Goal: Task Accomplishment & Management: Complete application form

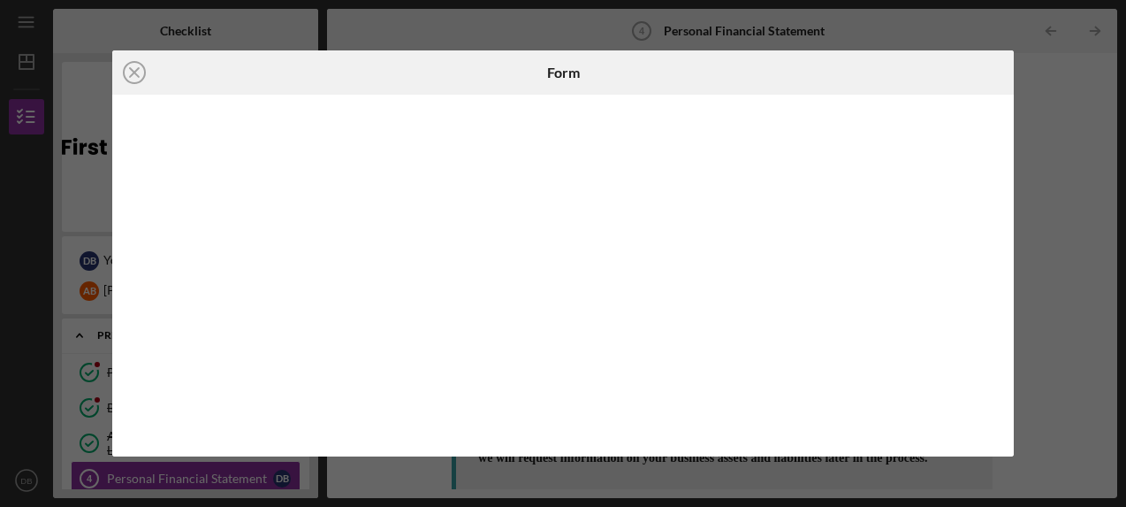
scroll to position [118, 0]
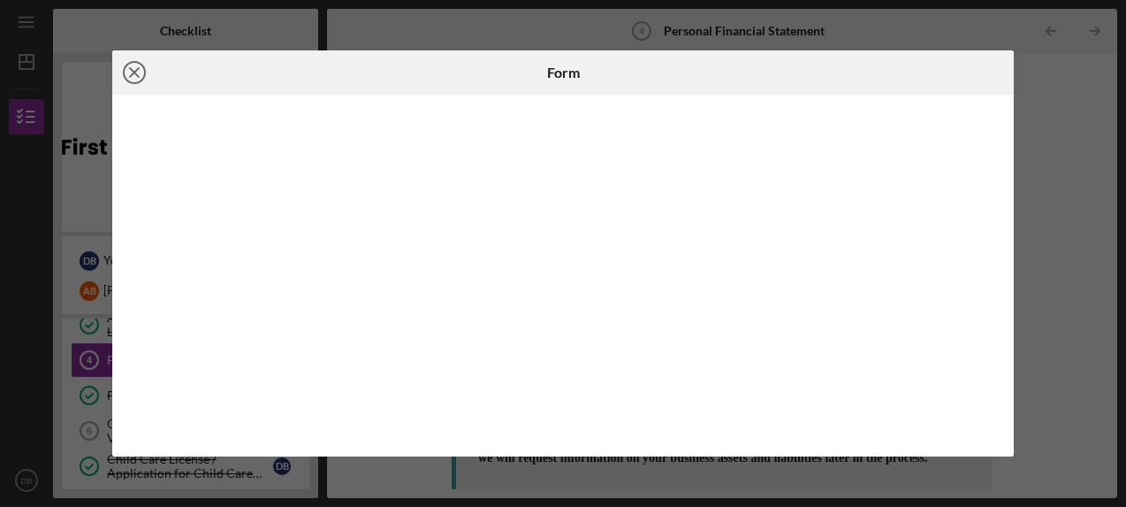
click at [135, 67] on icon "Icon/Close" at bounding box center [134, 72] width 44 height 44
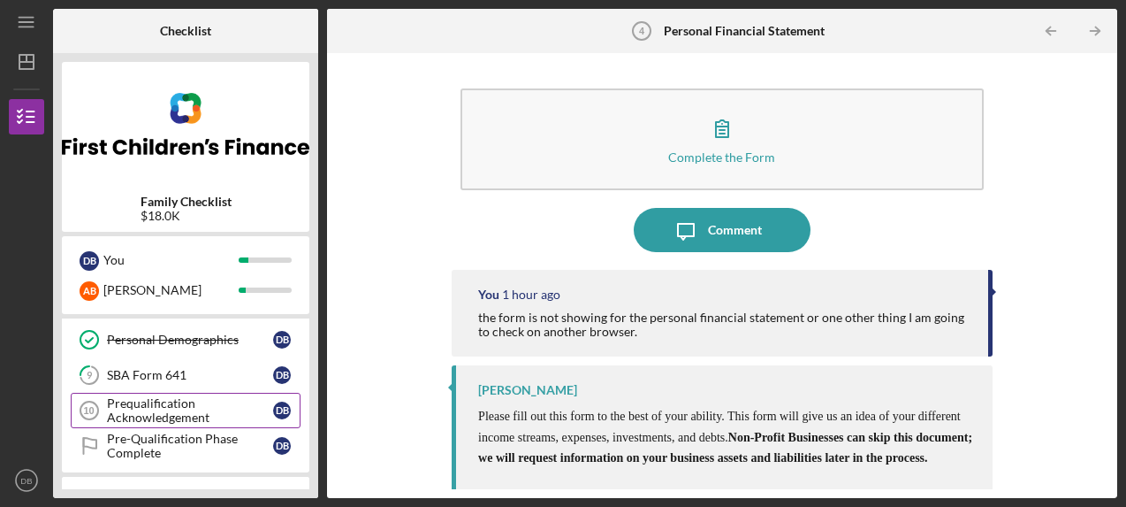
scroll to position [281, 0]
click at [178, 370] on div "SBA Form 641" at bounding box center [190, 374] width 166 height 14
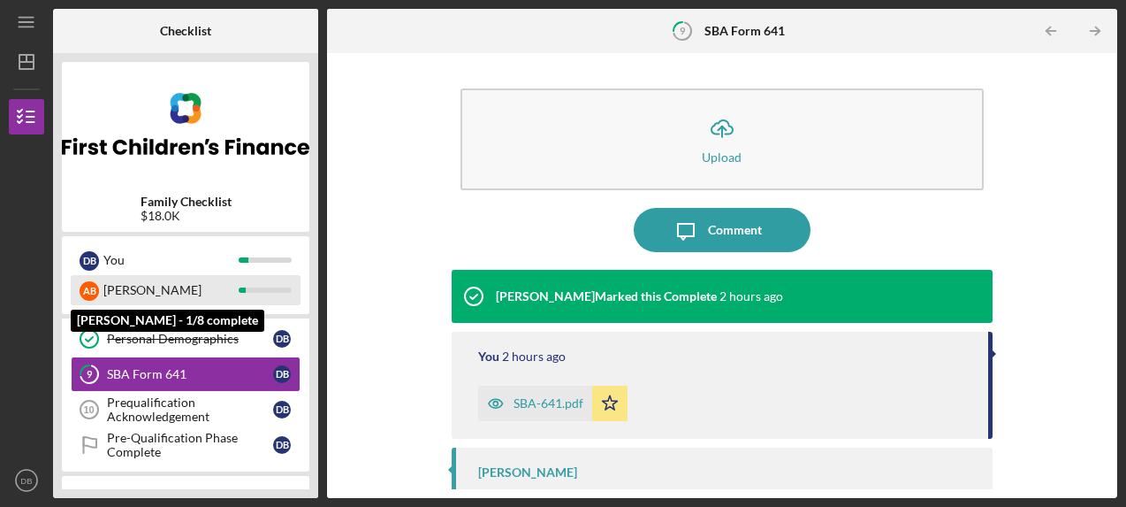
click at [121, 285] on div "[PERSON_NAME]" at bounding box center [170, 290] width 135 height 30
click at [87, 289] on div "A B" at bounding box center [89, 290] width 19 height 19
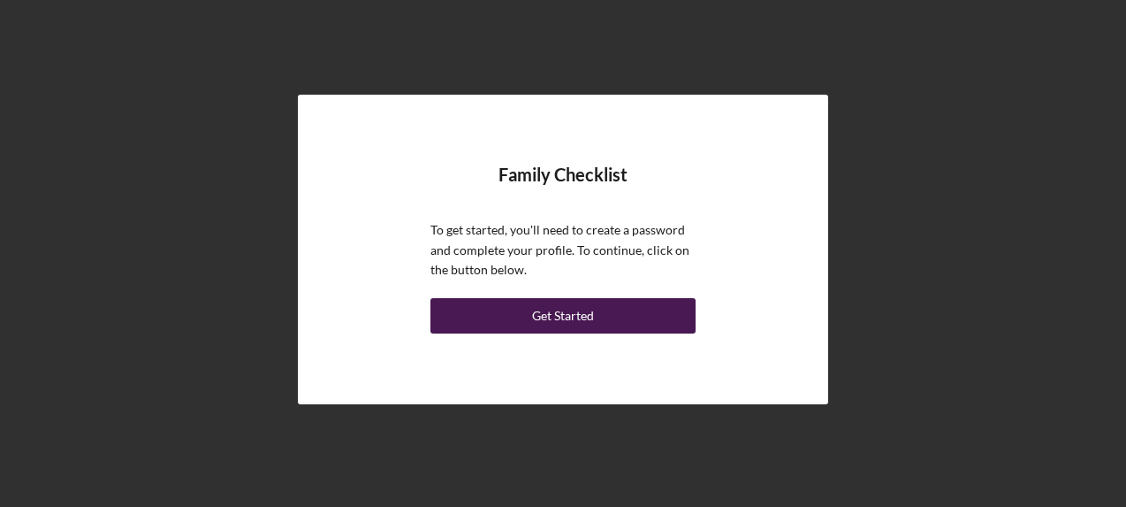
click at [560, 316] on div "Get Started" at bounding box center [563, 315] width 62 height 35
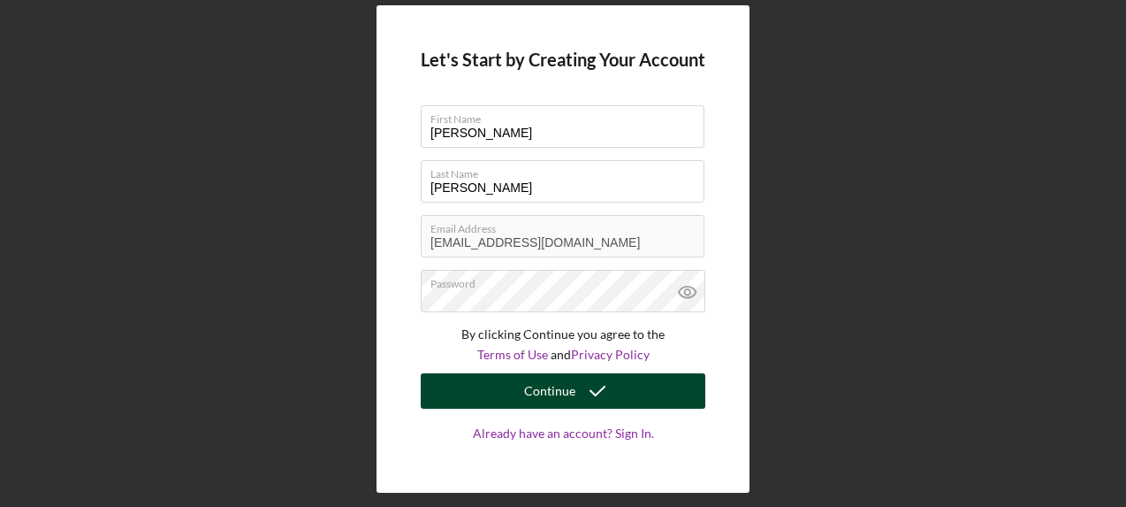
click at [582, 392] on icon "submit" at bounding box center [598, 391] width 44 height 44
